Goal: Use online tool/utility: Utilize a website feature to perform a specific function

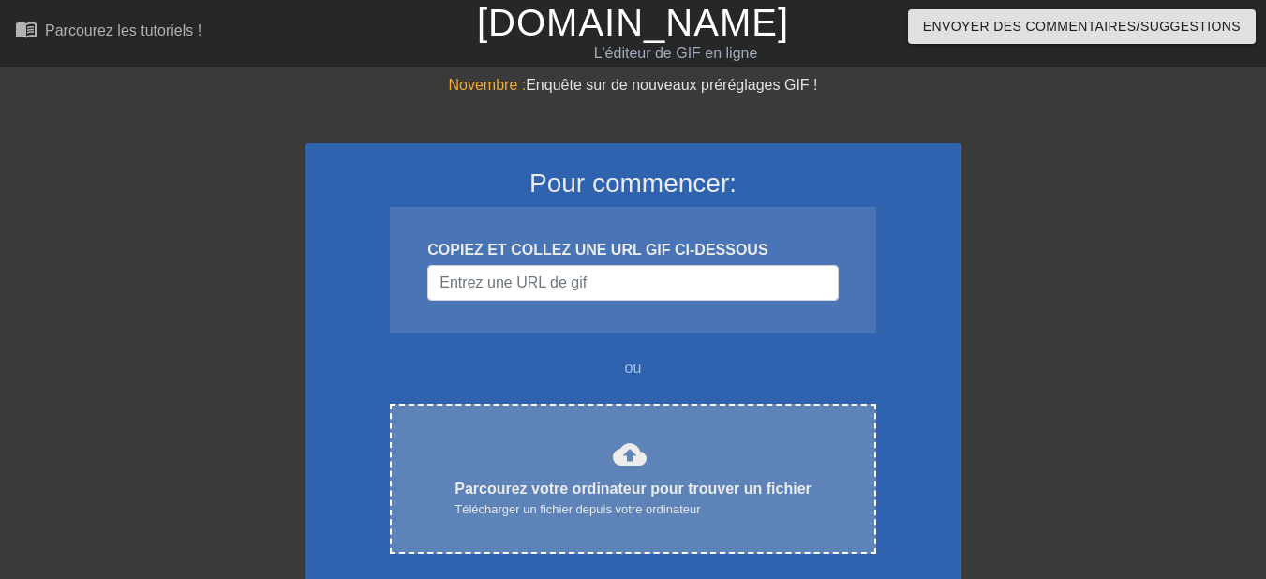
click at [589, 481] on font "Parcourez votre ordinateur pour trouver un fichier" at bounding box center [633, 489] width 357 height 16
click at [624, 488] on font "Parcourez votre ordinateur pour trouver un fichier" at bounding box center [633, 489] width 357 height 16
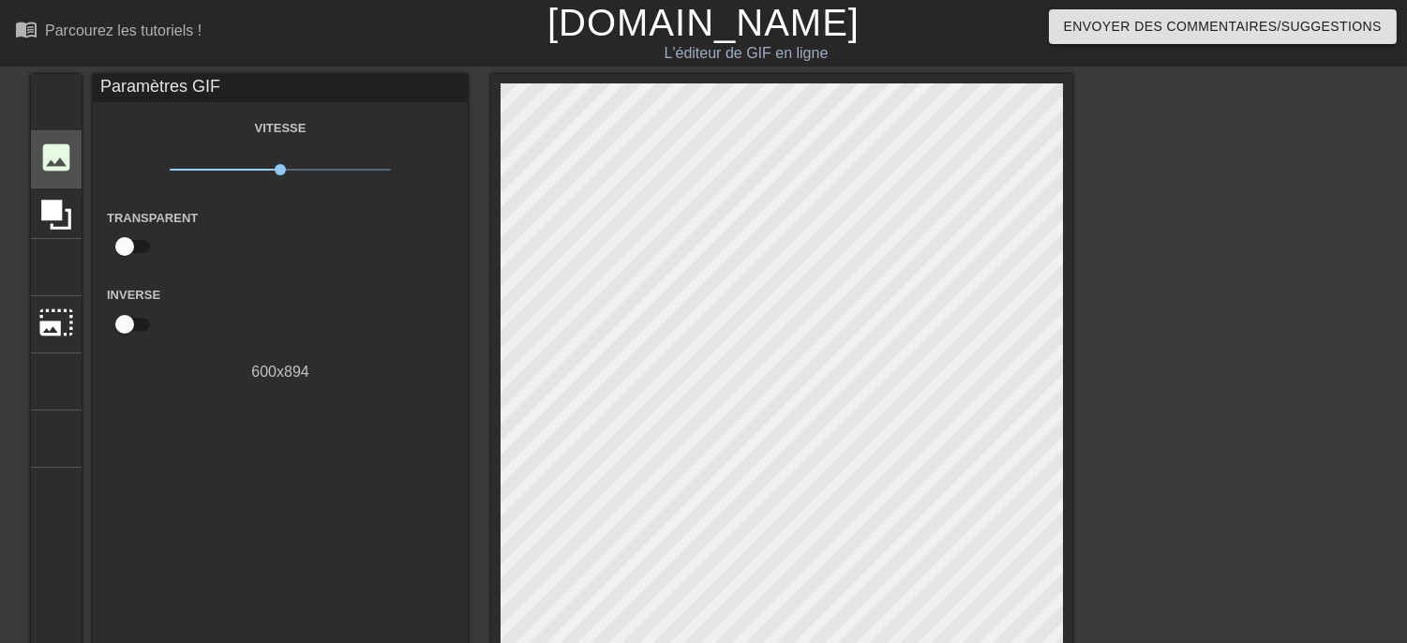
drag, startPoint x: 1261, startPoint y: 0, endPoint x: 52, endPoint y: 170, distance: 1220.2
click at [52, 170] on font "image" at bounding box center [56, 158] width 36 height 36
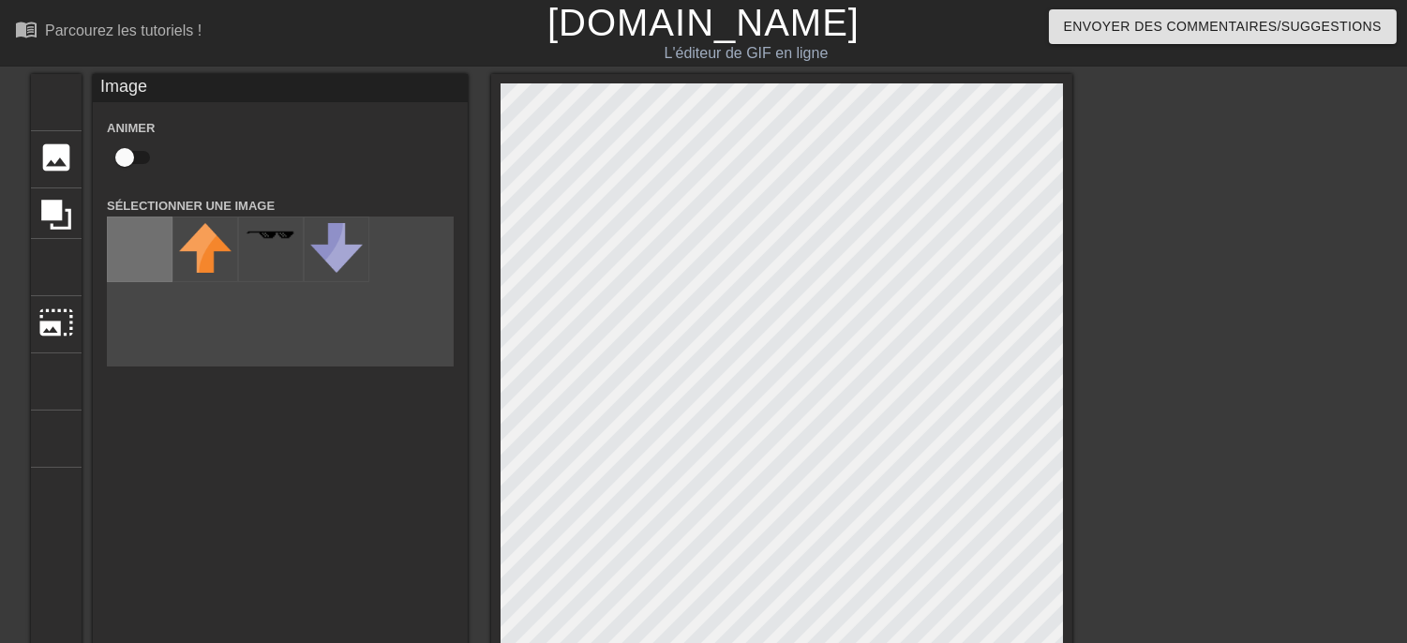
click at [138, 250] on input "file" at bounding box center [140, 249] width 64 height 64
type input "C:\fakepath\549183342_852965540387312_3731789270962387113_n-removebg-preview.png"
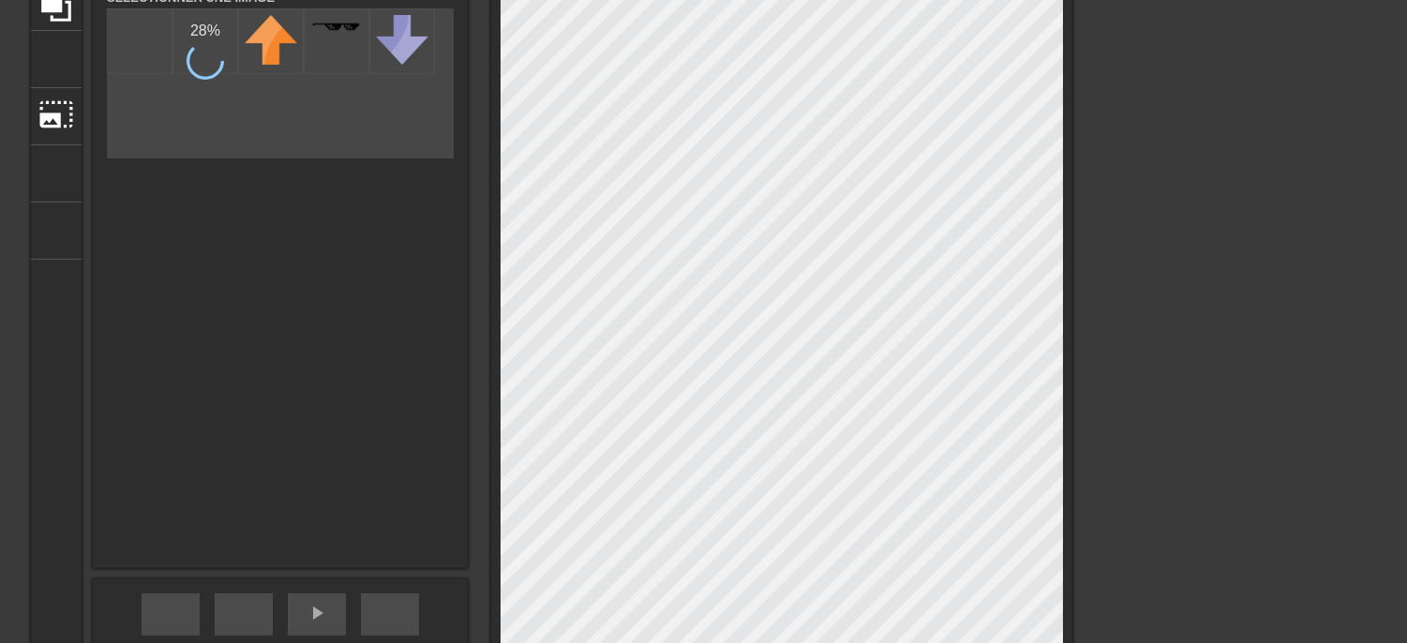
scroll to position [104, 0]
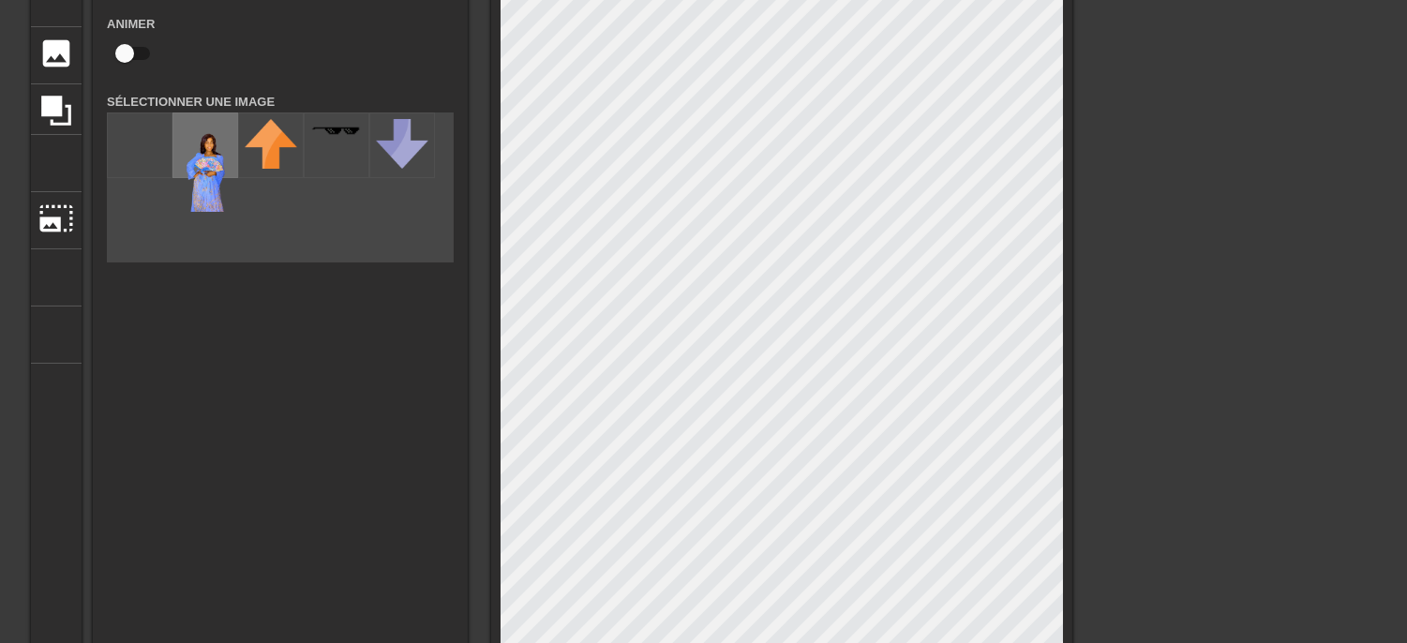
click at [207, 187] on img at bounding box center [205, 165] width 52 height 93
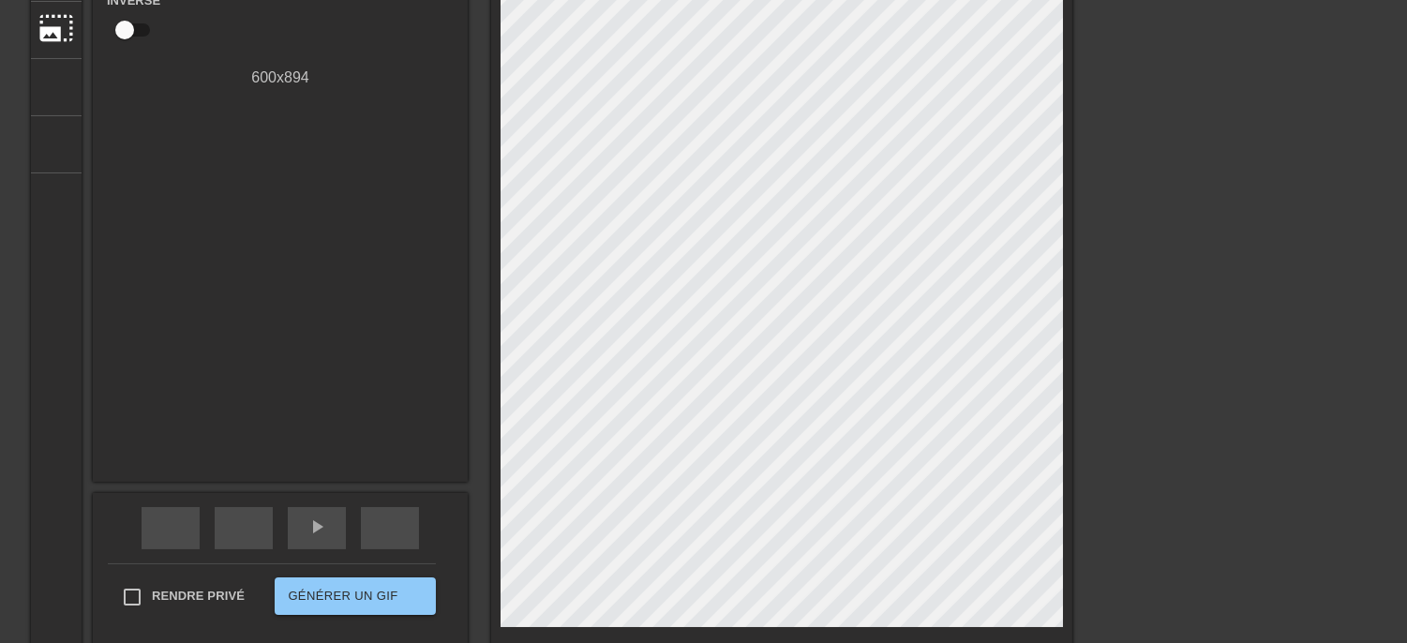
scroll to position [410, 0]
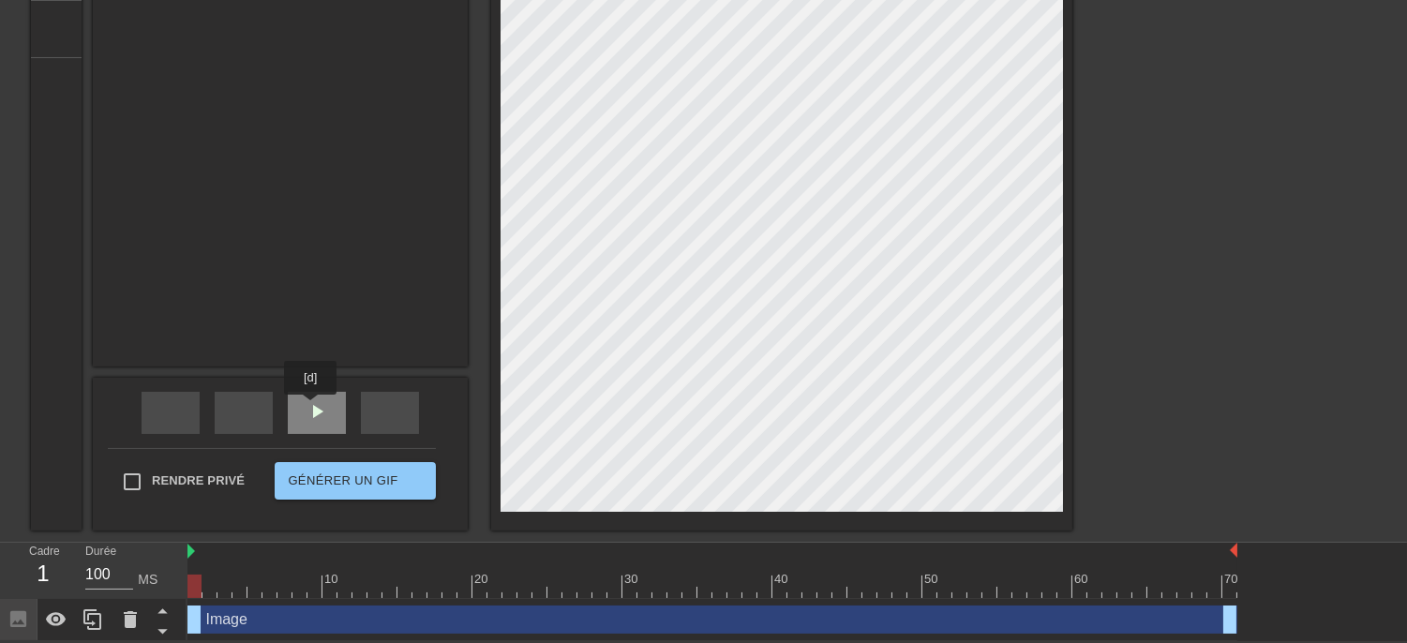
click at [322, 408] on font "play_arrow" at bounding box center [317, 411] width 22 height 22
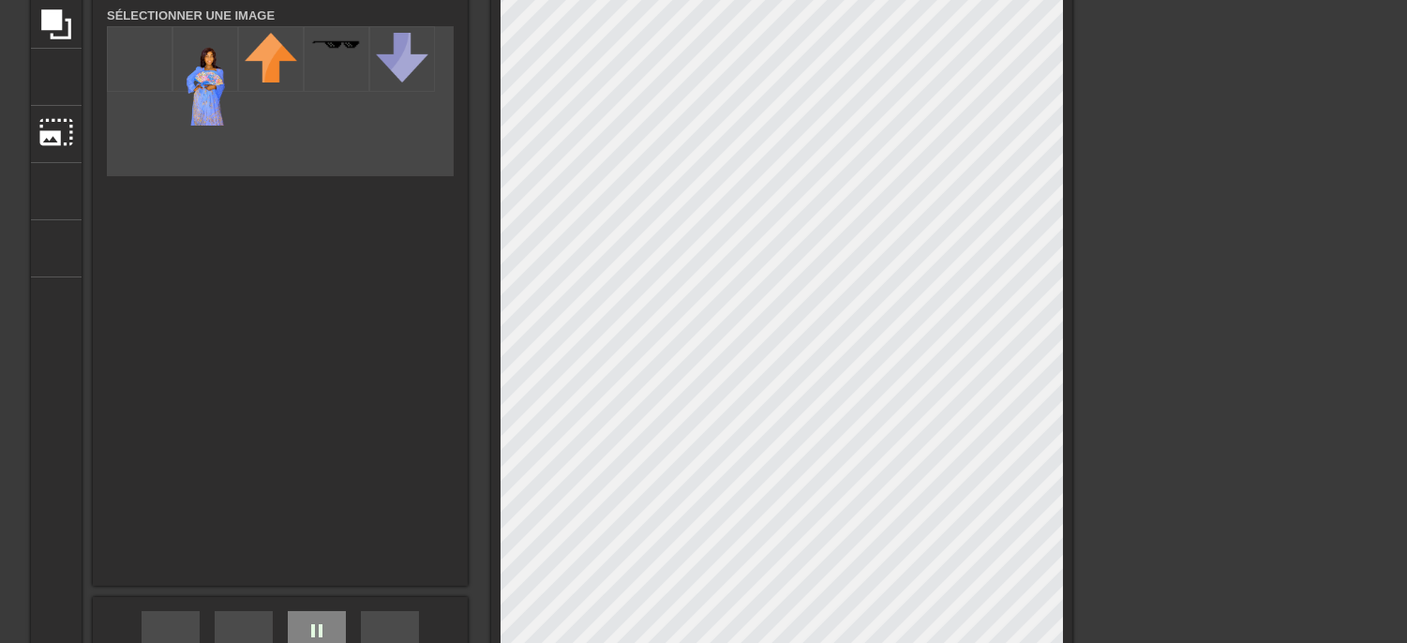
scroll to position [104, 0]
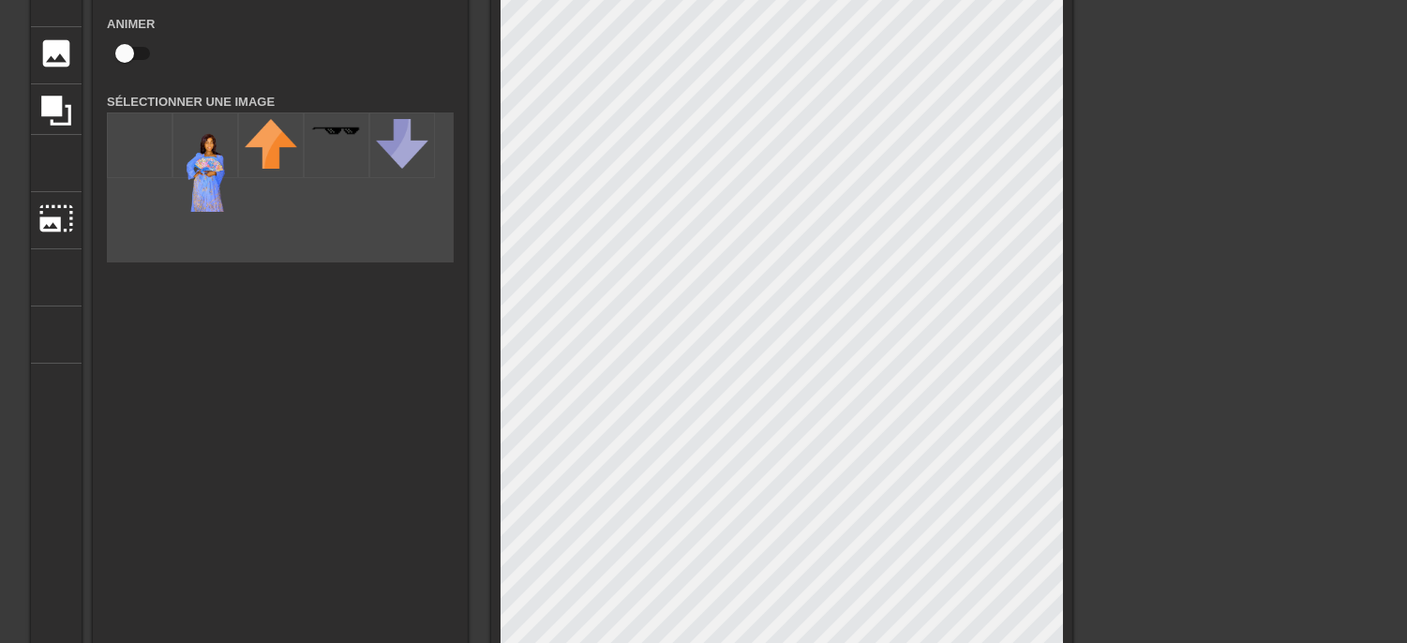
click at [1173, 291] on div at bounding box center [1235, 251] width 281 height 562
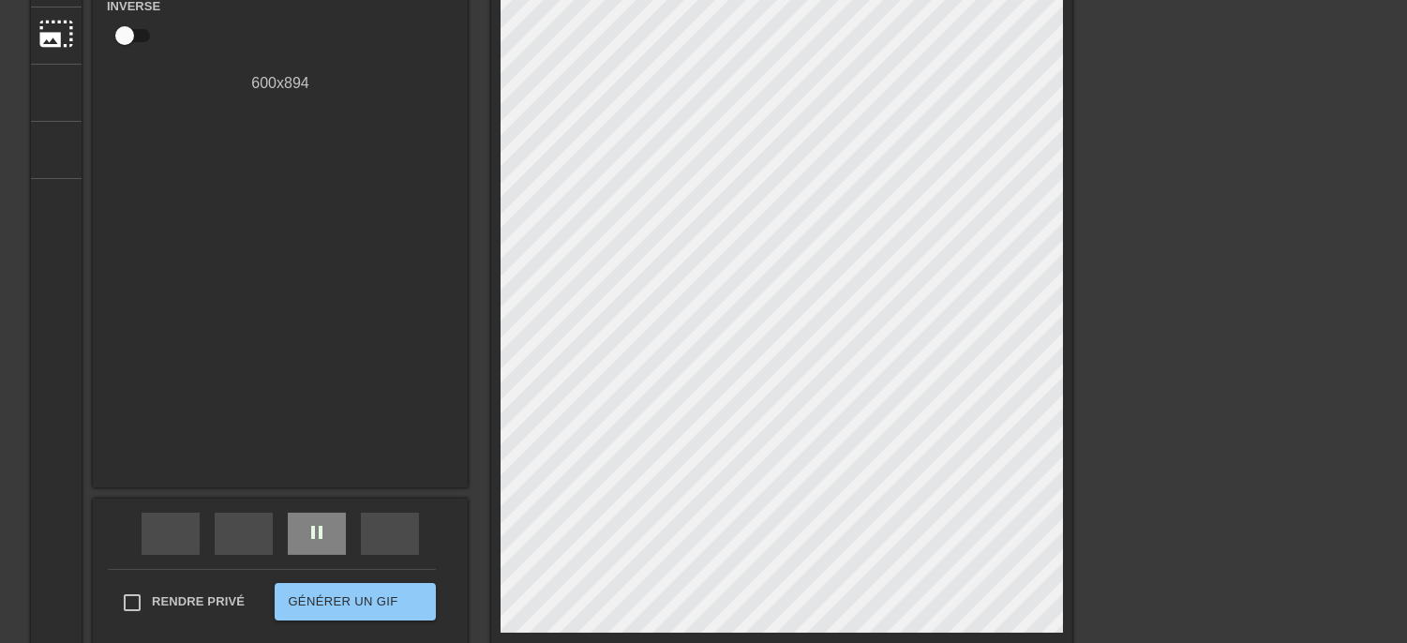
scroll to position [312, 0]
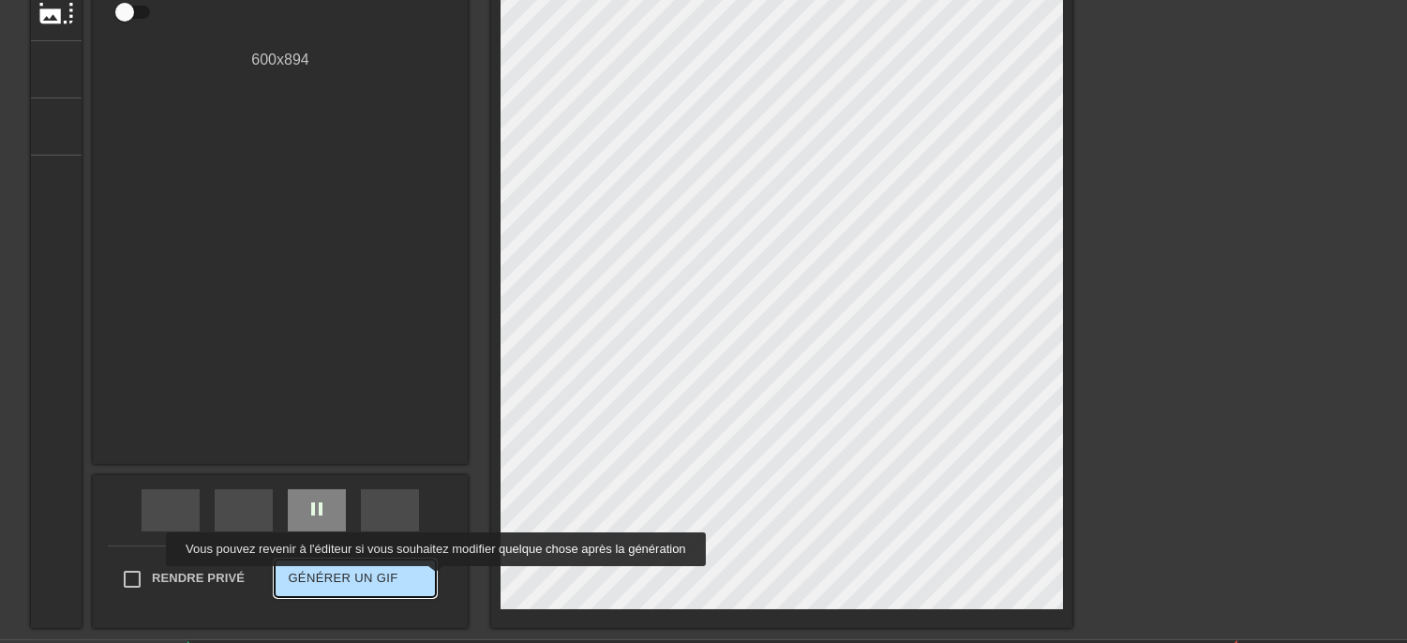
click at [404, 579] on font "double_flèche" at bounding box center [544, 578] width 280 height 22
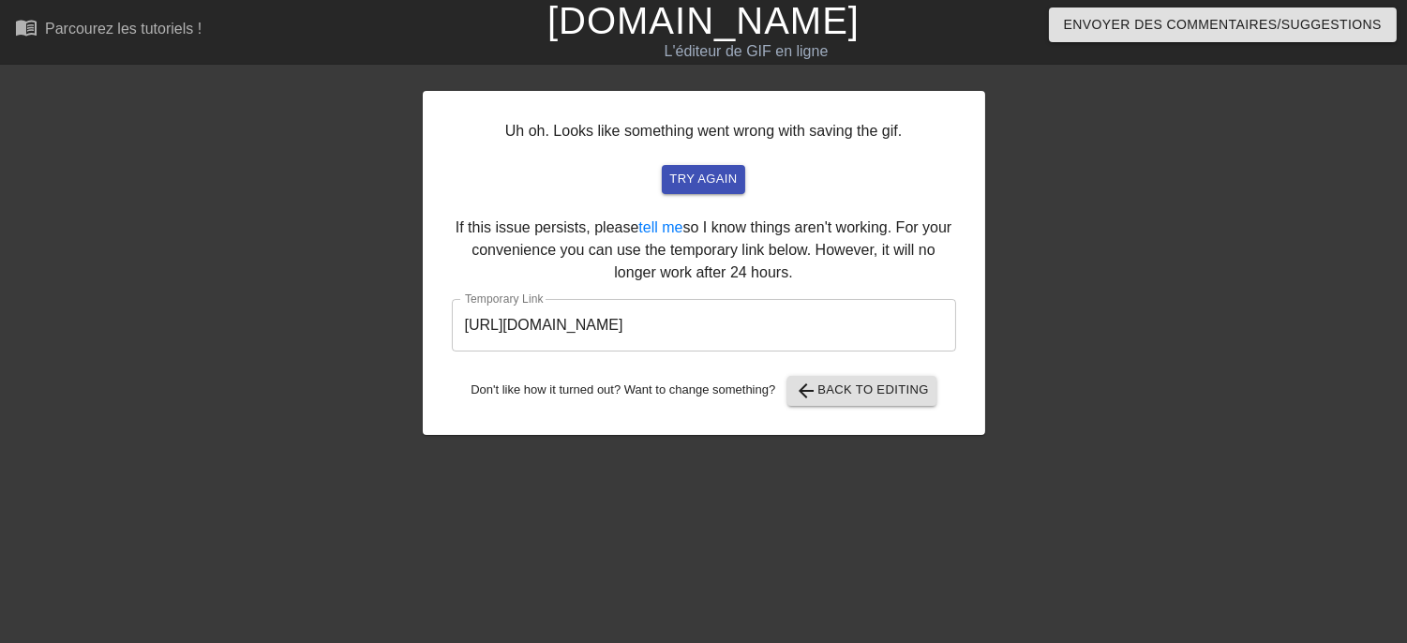
scroll to position [1, 0]
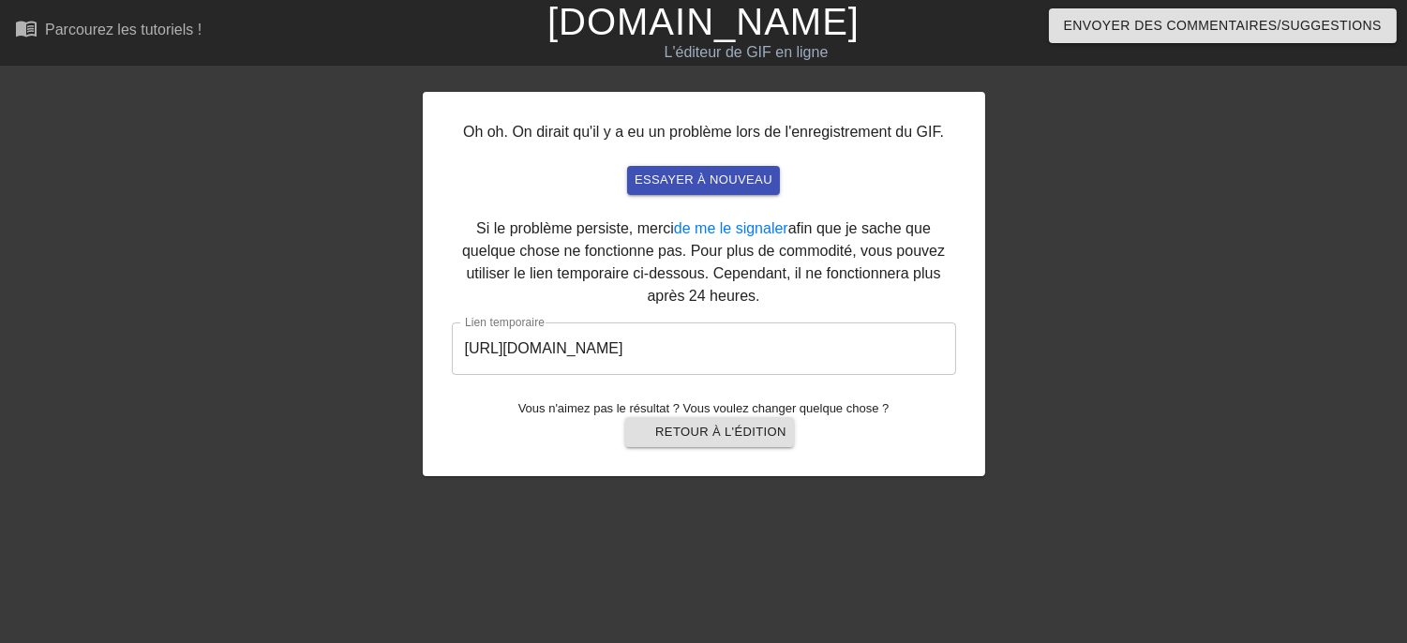
click at [893, 354] on input "[URL][DOMAIN_NAME]" at bounding box center [704, 348] width 504 height 52
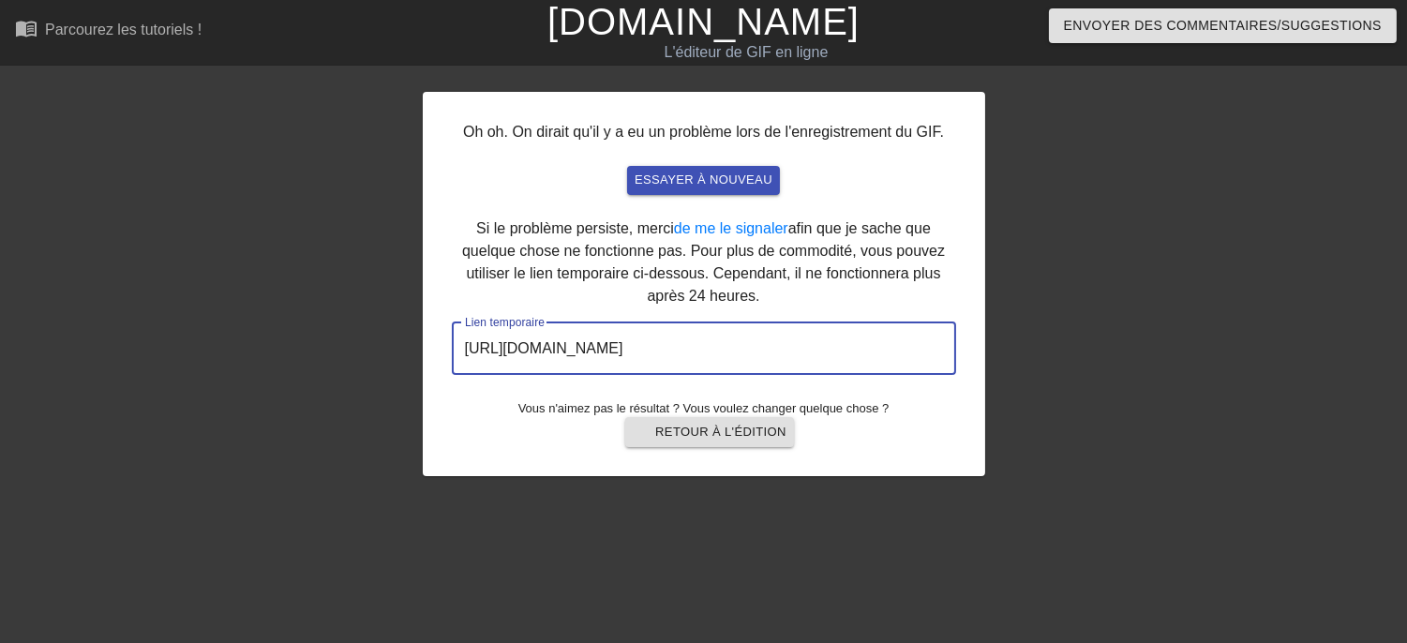
click at [893, 354] on input "[URL][DOMAIN_NAME]" at bounding box center [704, 348] width 504 height 52
